Goal: Book appointment/travel/reservation

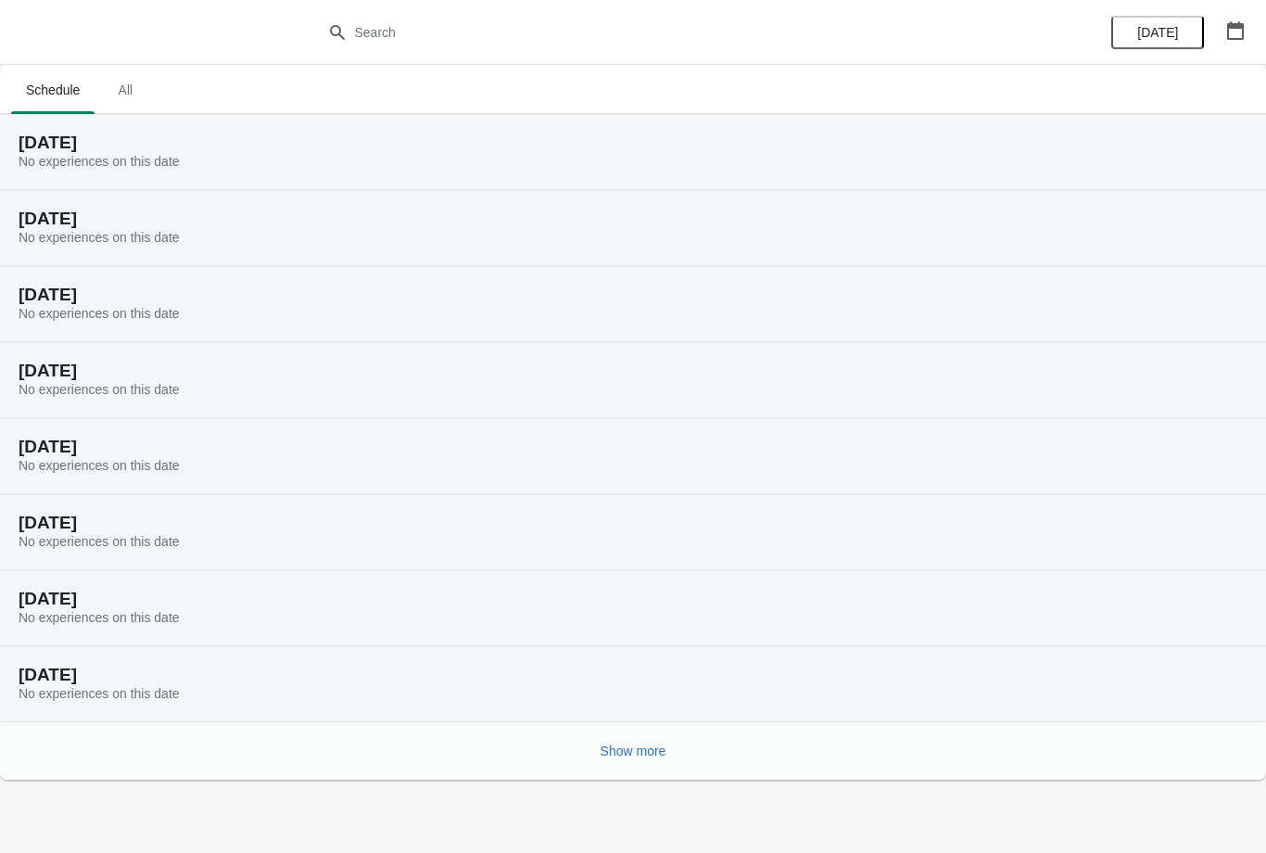
click at [667, 743] on span "Show more" at bounding box center [634, 750] width 66 height 15
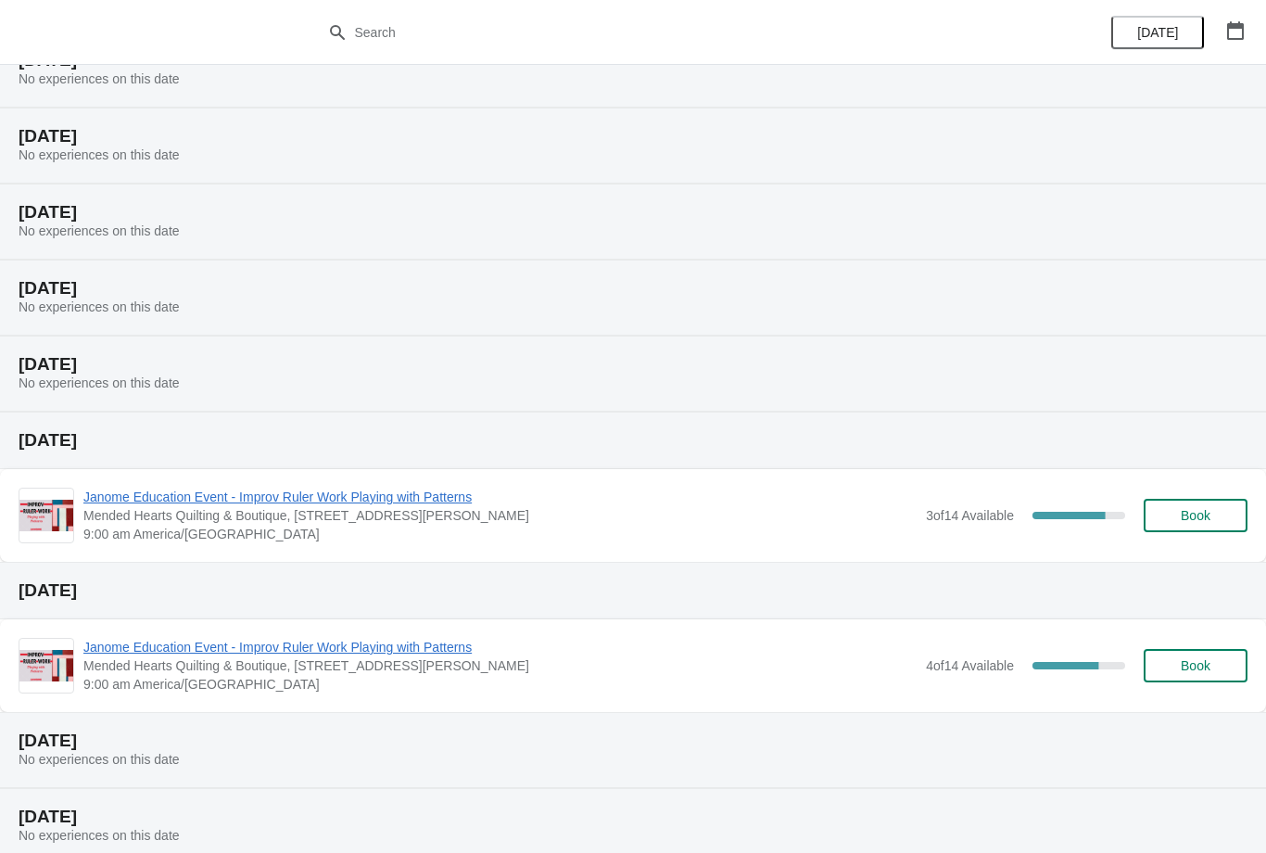
scroll to position [311, 0]
click at [1213, 666] on span "Book" at bounding box center [1196, 664] width 70 height 15
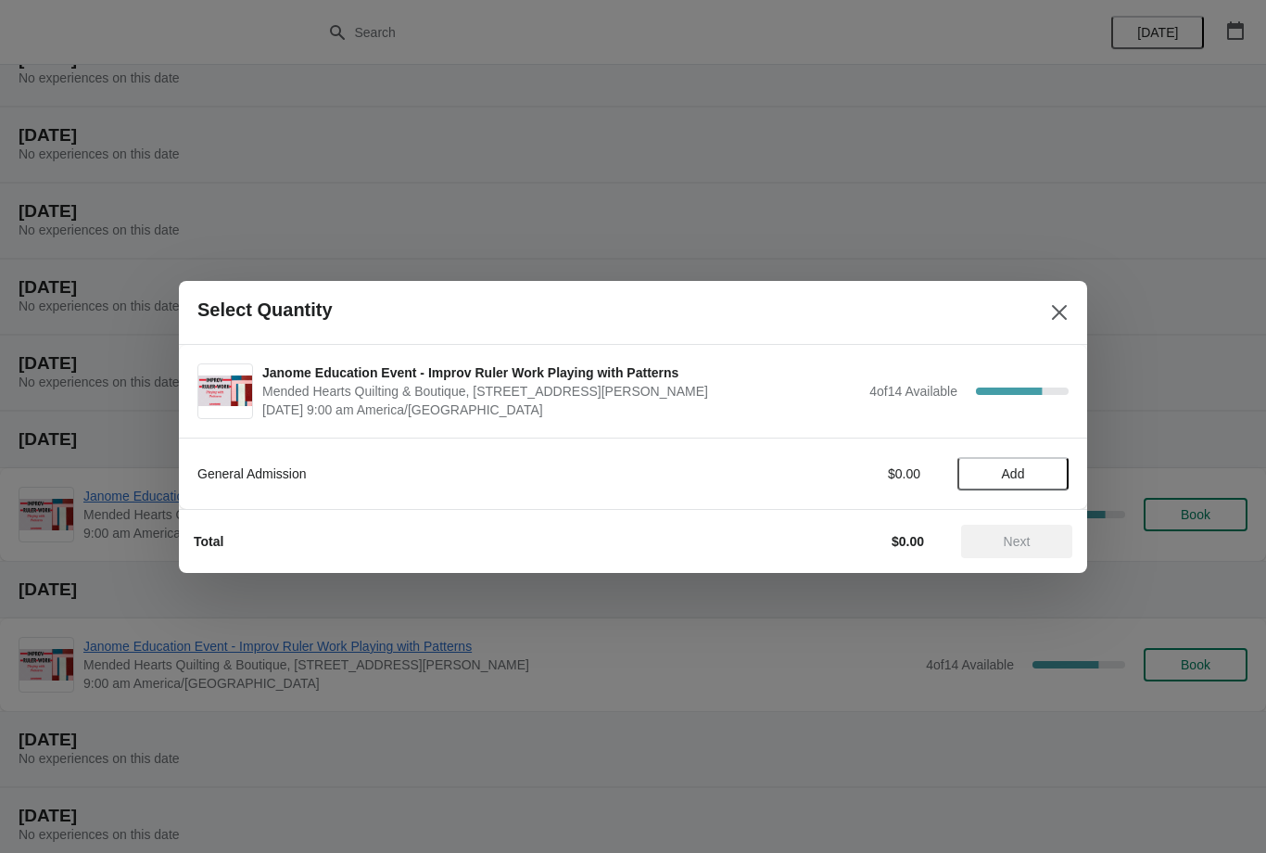
click at [1010, 473] on span "Add" at bounding box center [1013, 473] width 23 height 15
click at [983, 548] on span "Next" at bounding box center [1017, 541] width 82 height 15
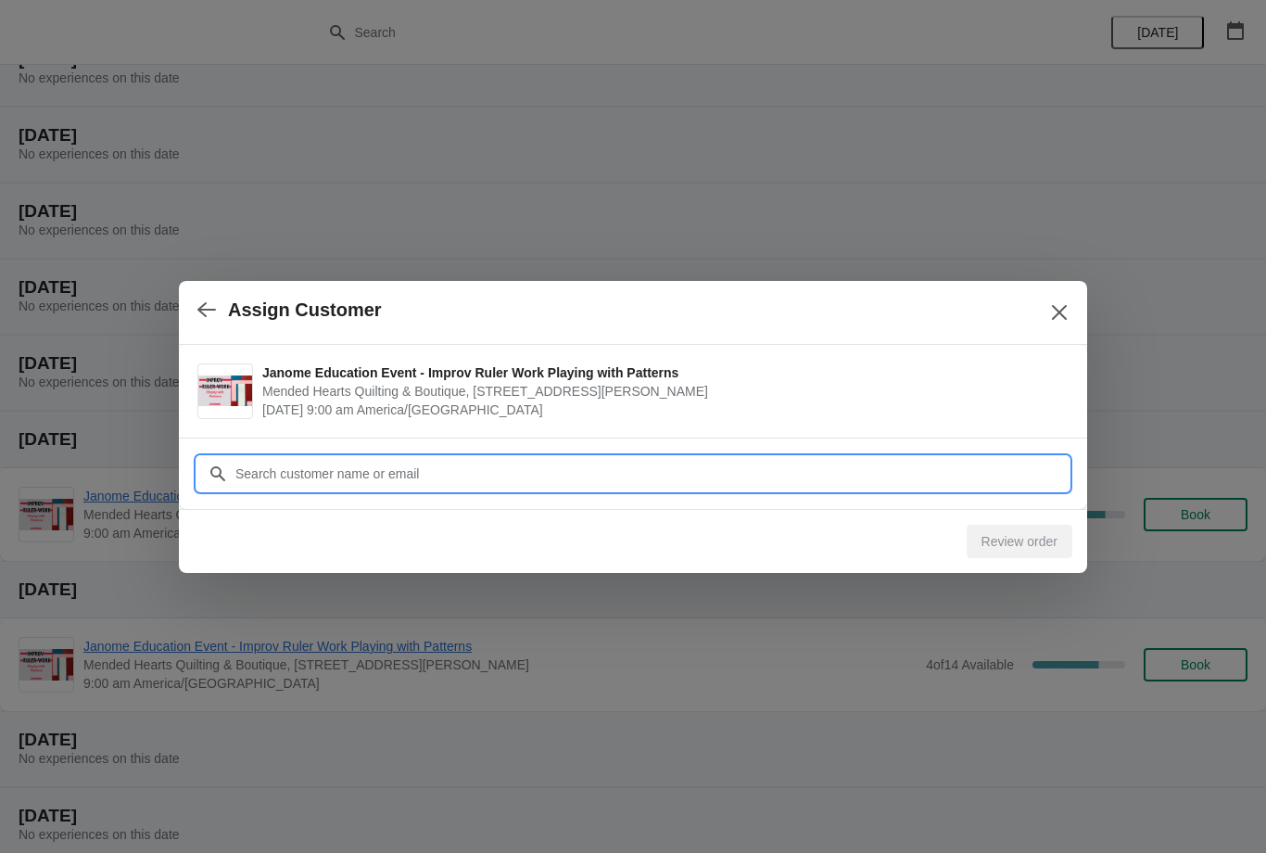
click at [464, 465] on input "Customer" at bounding box center [652, 473] width 834 height 33
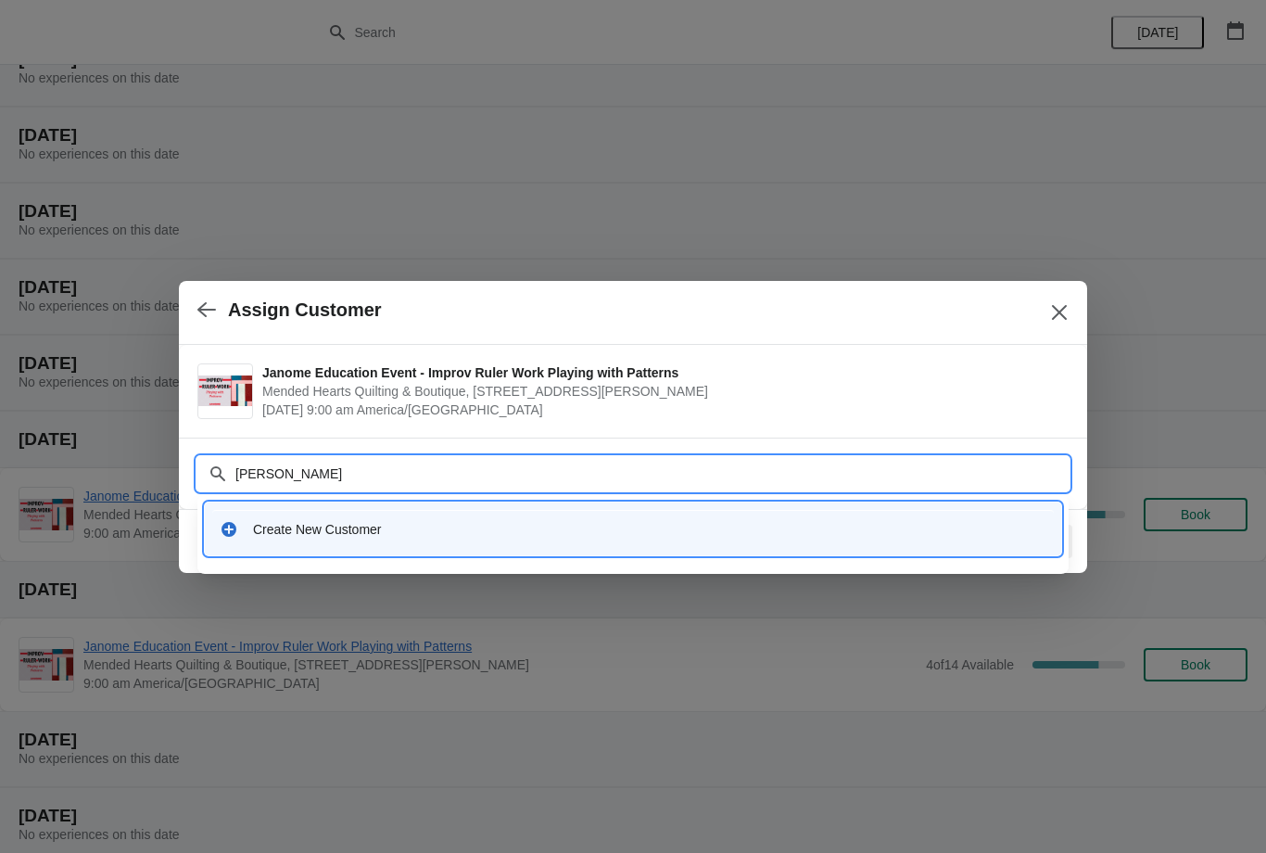
type input "[PERSON_NAME]"
click at [235, 522] on icon at bounding box center [229, 529] width 19 height 19
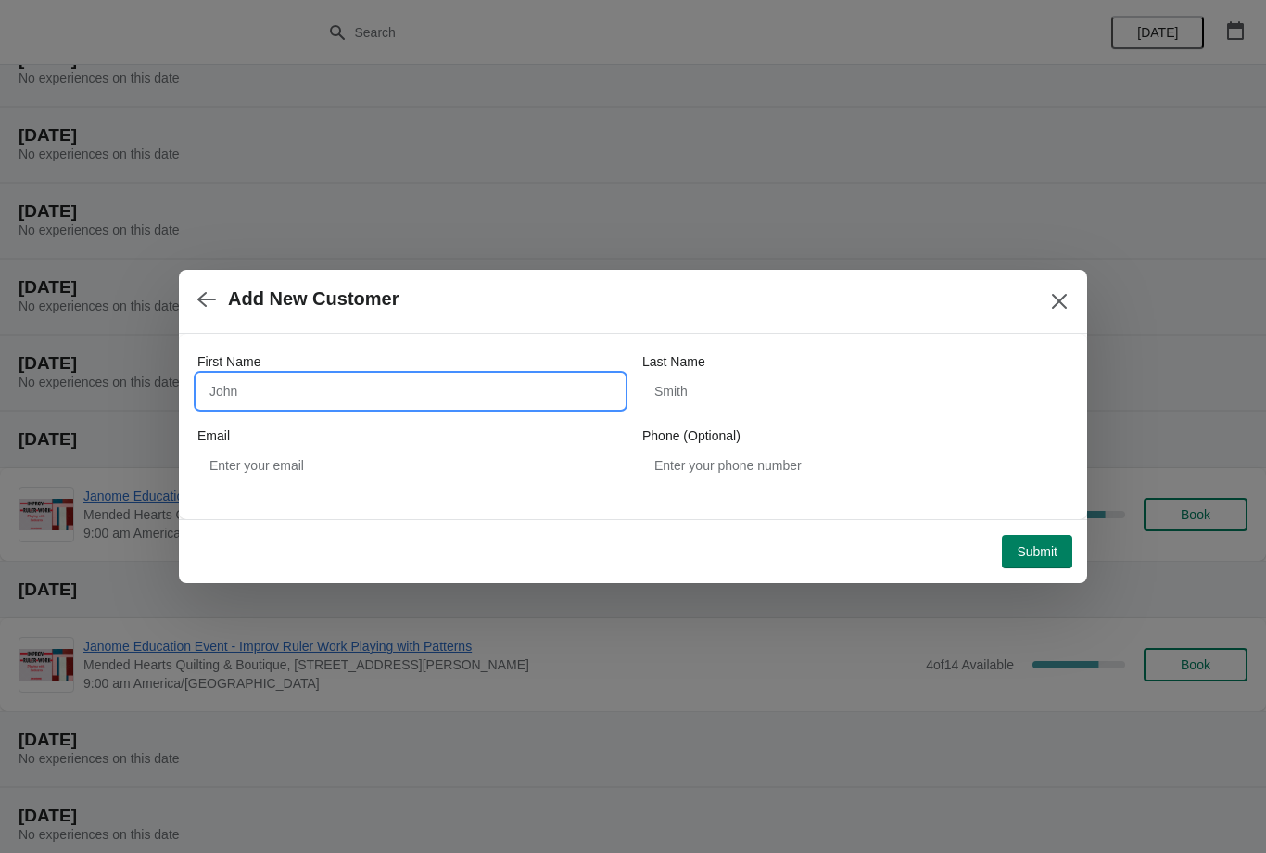
click at [430, 388] on input "First Name" at bounding box center [410, 391] width 426 height 33
type input "[PERSON_NAME]"
click at [731, 375] on input "Last Name" at bounding box center [855, 391] width 426 height 33
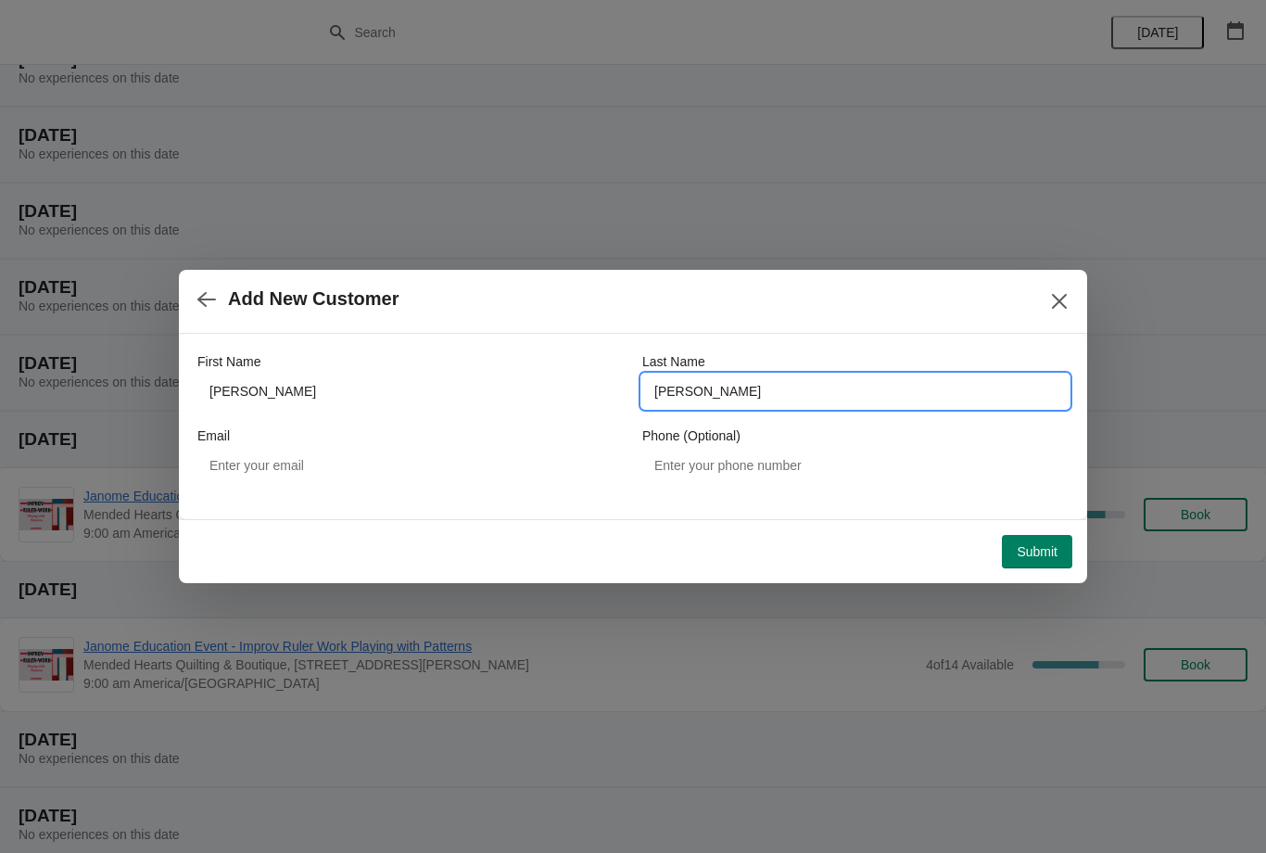
type input "[PERSON_NAME]"
click at [1030, 555] on span "Submit" at bounding box center [1037, 551] width 41 height 15
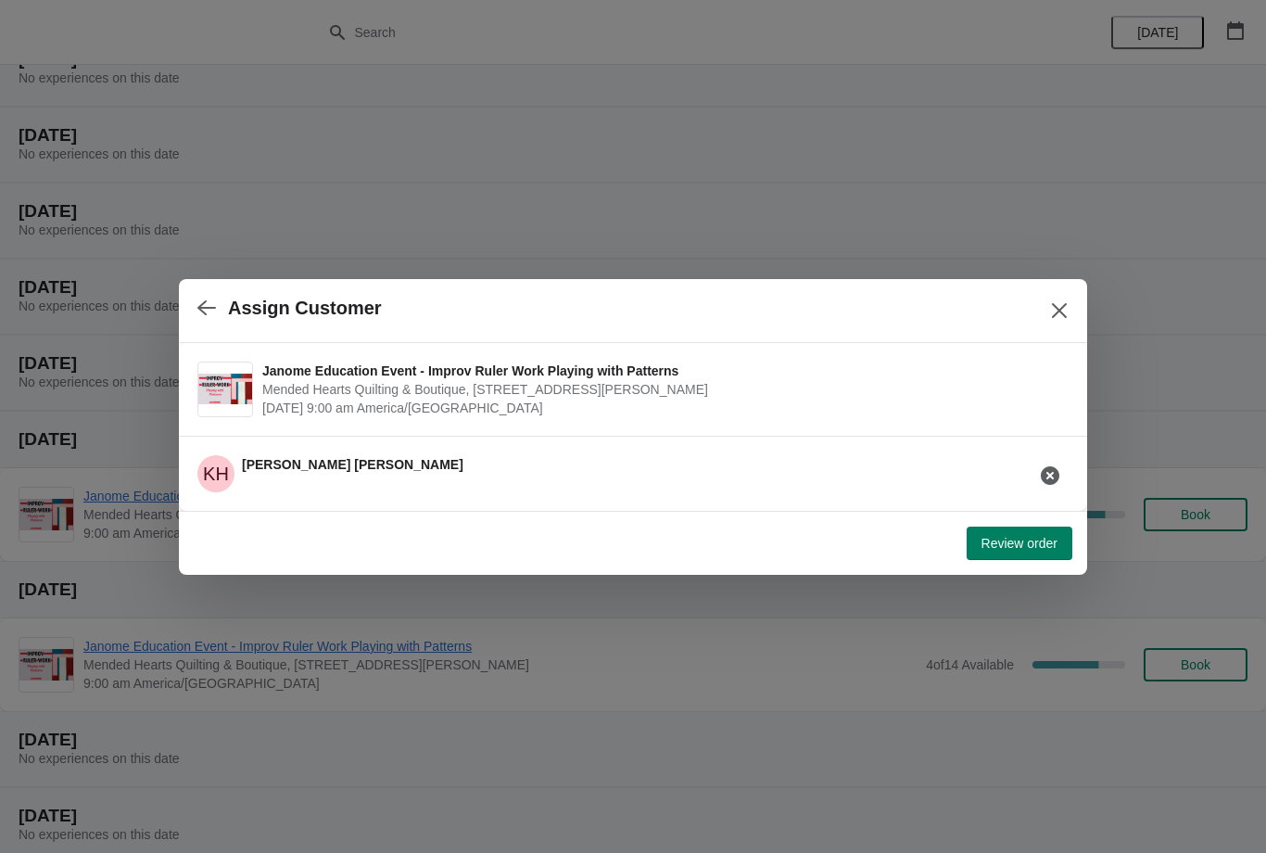
click at [1009, 544] on span "Review order" at bounding box center [1020, 543] width 76 height 15
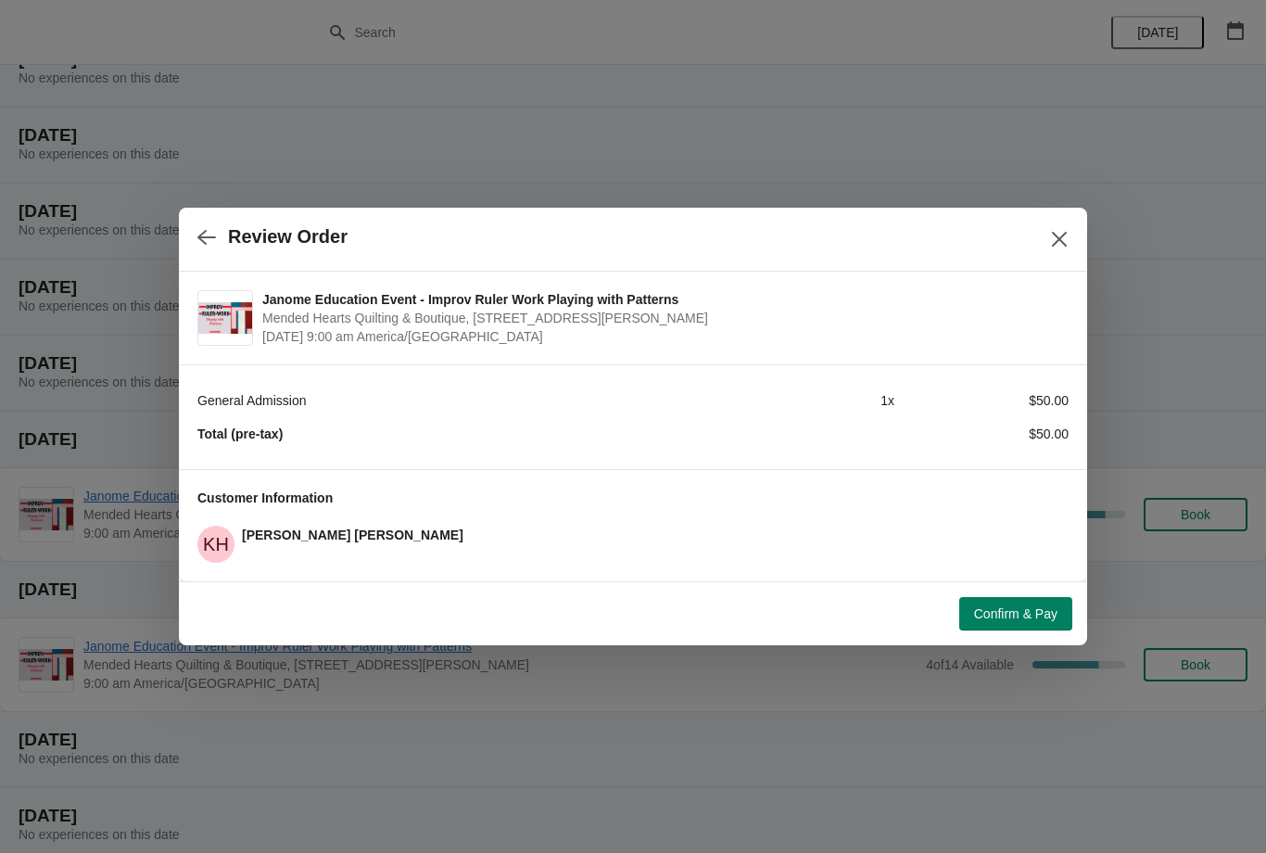
click at [1008, 616] on span "Confirm & Pay" at bounding box center [1015, 613] width 83 height 15
